Goal: Check status: Check status

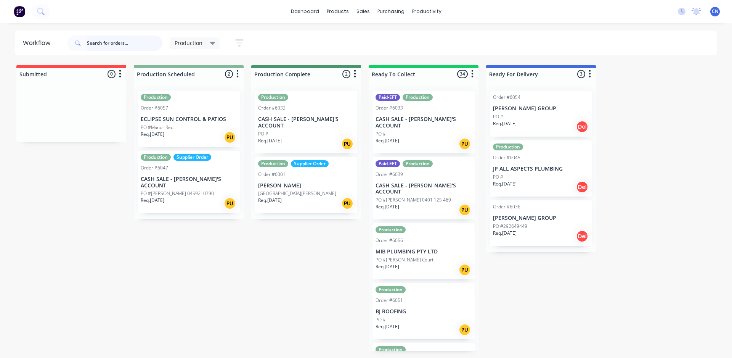
click at [130, 41] on input "text" at bounding box center [124, 42] width 75 height 15
type input "6061"
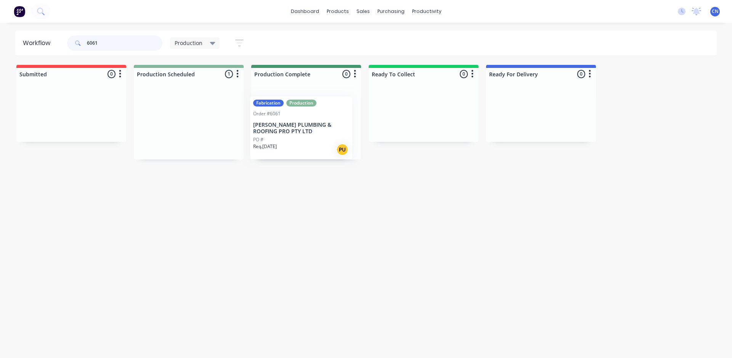
drag, startPoint x: 173, startPoint y: 130, endPoint x: 328, endPoint y: 195, distance: 168.1
click at [293, 136] on div "Submitted 0 Summaries Total order value Invoiced to date To be invoiced Product…" at bounding box center [574, 112] width 1161 height 95
click at [303, 135] on div "PO #" at bounding box center [306, 133] width 96 height 7
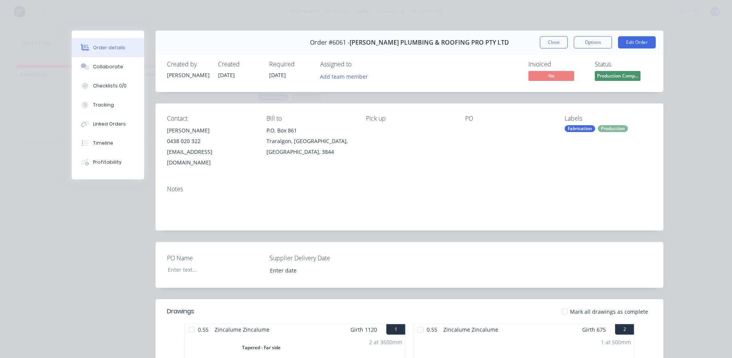
click at [578, 132] on div "Labels Fabrication Production" at bounding box center [607, 141] width 87 height 53
click at [578, 130] on div "Fabrication" at bounding box center [579, 128] width 30 height 7
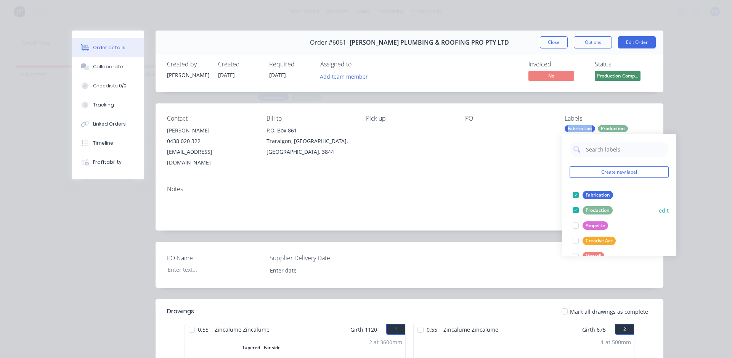
click at [576, 196] on div at bounding box center [575, 194] width 15 height 15
click at [518, 156] on div "PO" at bounding box center [508, 141] width 87 height 53
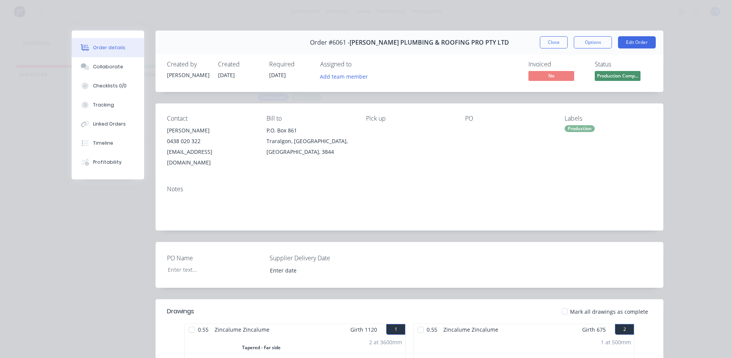
click at [558, 42] on button "Close" at bounding box center [554, 42] width 28 height 12
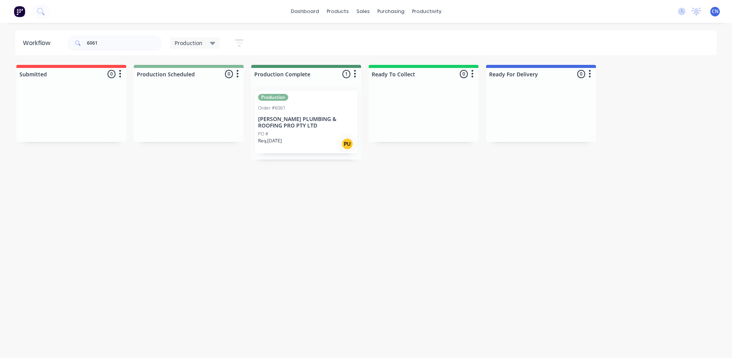
click at [290, 133] on div "PO #" at bounding box center [306, 133] width 96 height 7
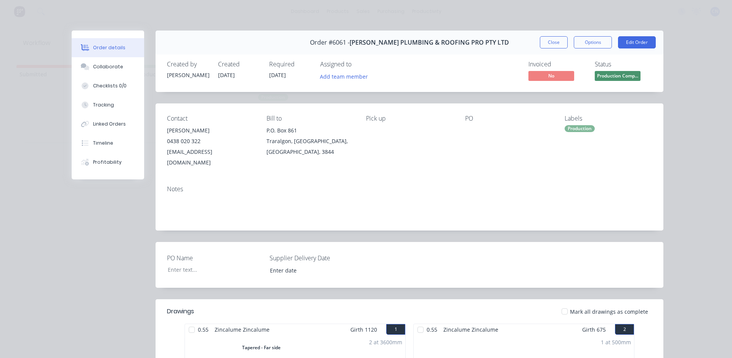
click at [583, 127] on div "Production" at bounding box center [579, 128] width 30 height 7
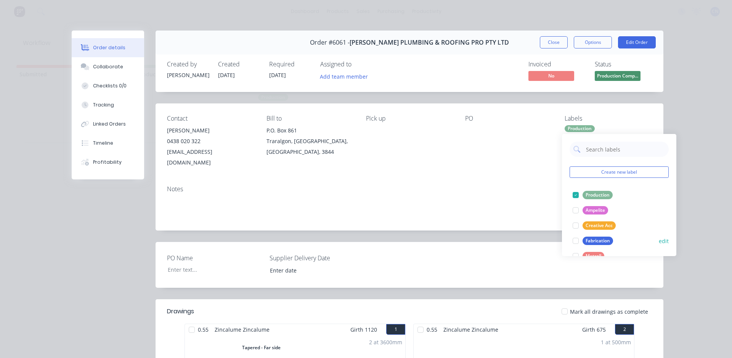
drag, startPoint x: 578, startPoint y: 239, endPoint x: 578, endPoint y: 227, distance: 12.2
click at [578, 239] on div at bounding box center [575, 240] width 15 height 15
click at [681, 94] on div "Order details Collaborate Checklists 0/0 Tracking Linked Orders Timeline Profit…" at bounding box center [366, 179] width 732 height 358
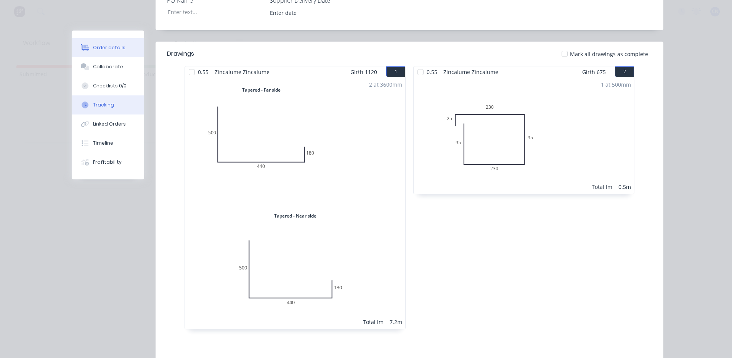
scroll to position [80, 0]
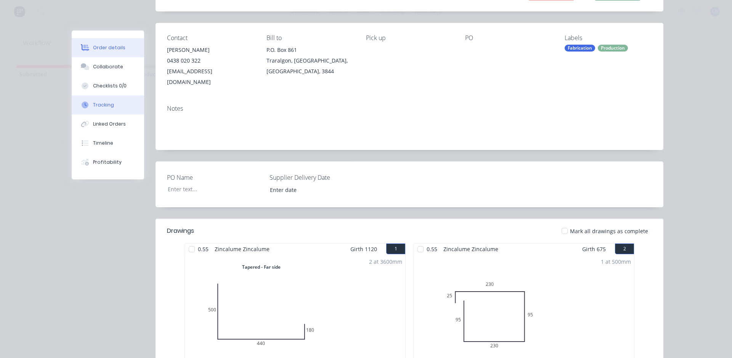
click at [99, 101] on button "Tracking" at bounding box center [108, 104] width 72 height 19
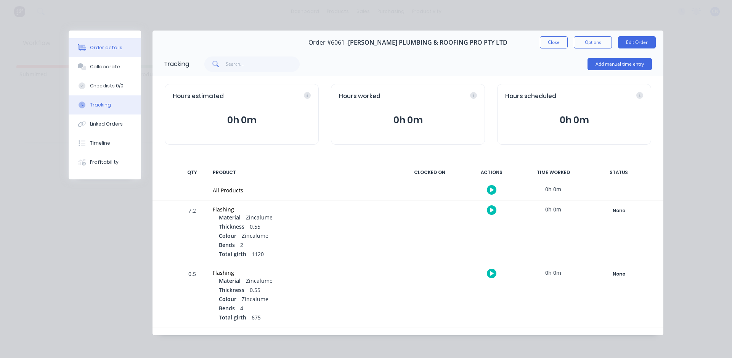
click at [114, 51] on div "Order details" at bounding box center [106, 47] width 32 height 7
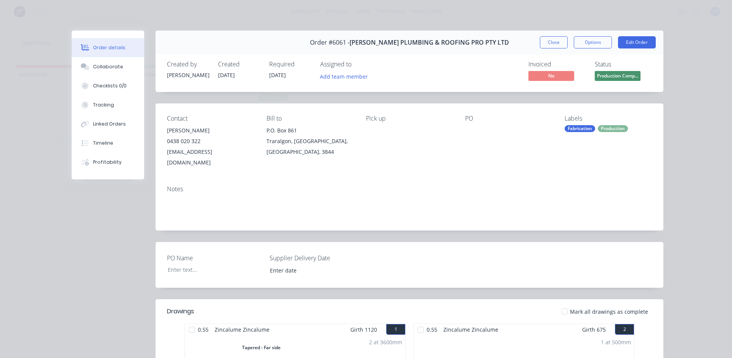
click at [569, 130] on div "Fabrication" at bounding box center [579, 128] width 30 height 7
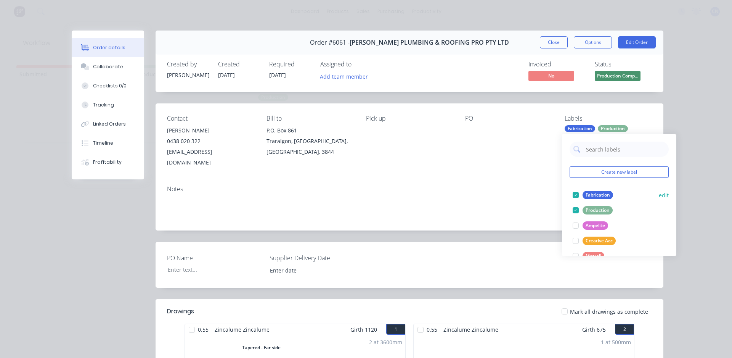
click at [578, 194] on div at bounding box center [575, 194] width 15 height 15
click at [506, 128] on div at bounding box center [508, 130] width 87 height 11
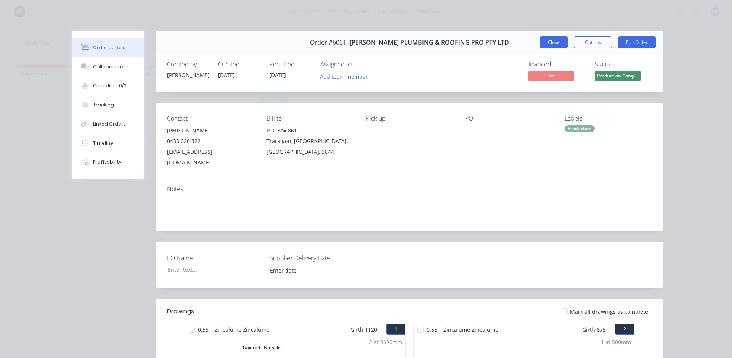
click at [560, 42] on button "Close" at bounding box center [554, 42] width 28 height 12
